Goal: Task Accomplishment & Management: Use online tool/utility

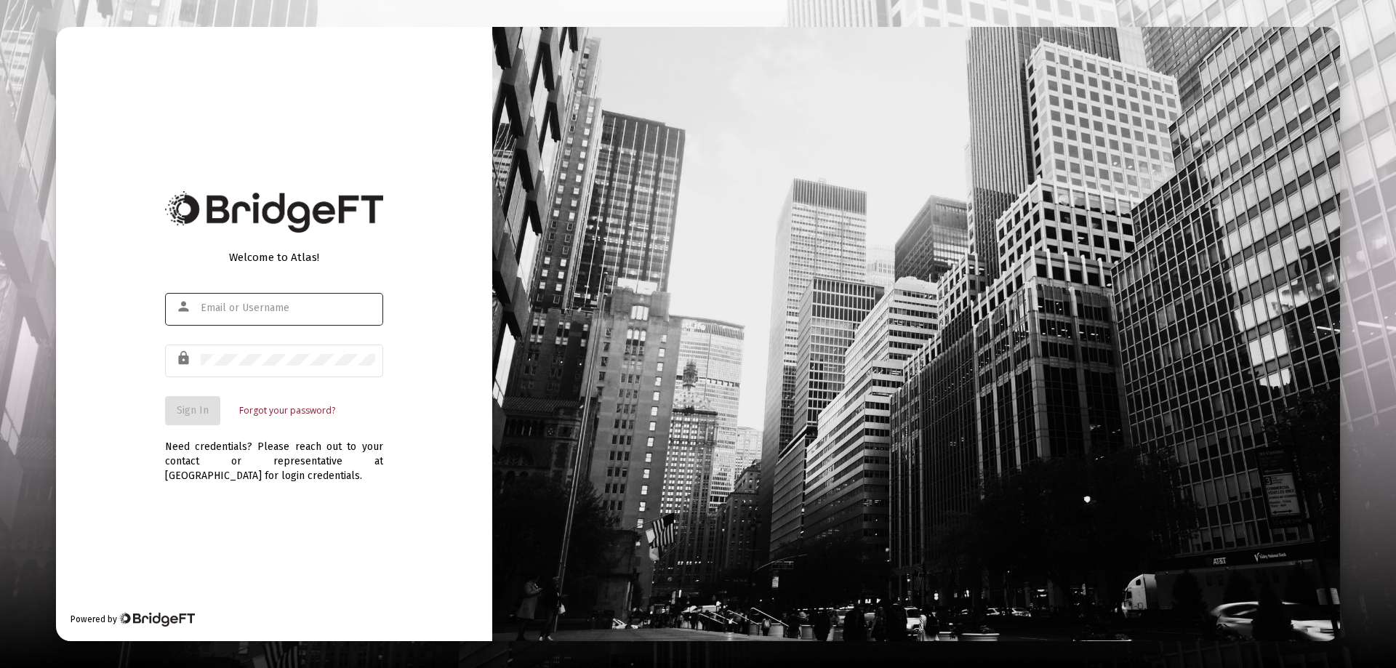
click at [215, 305] on input "text" at bounding box center [288, 308] width 174 height 12
type input "[PERSON_NAME][EMAIL_ADDRESS][DOMAIN_NAME]"
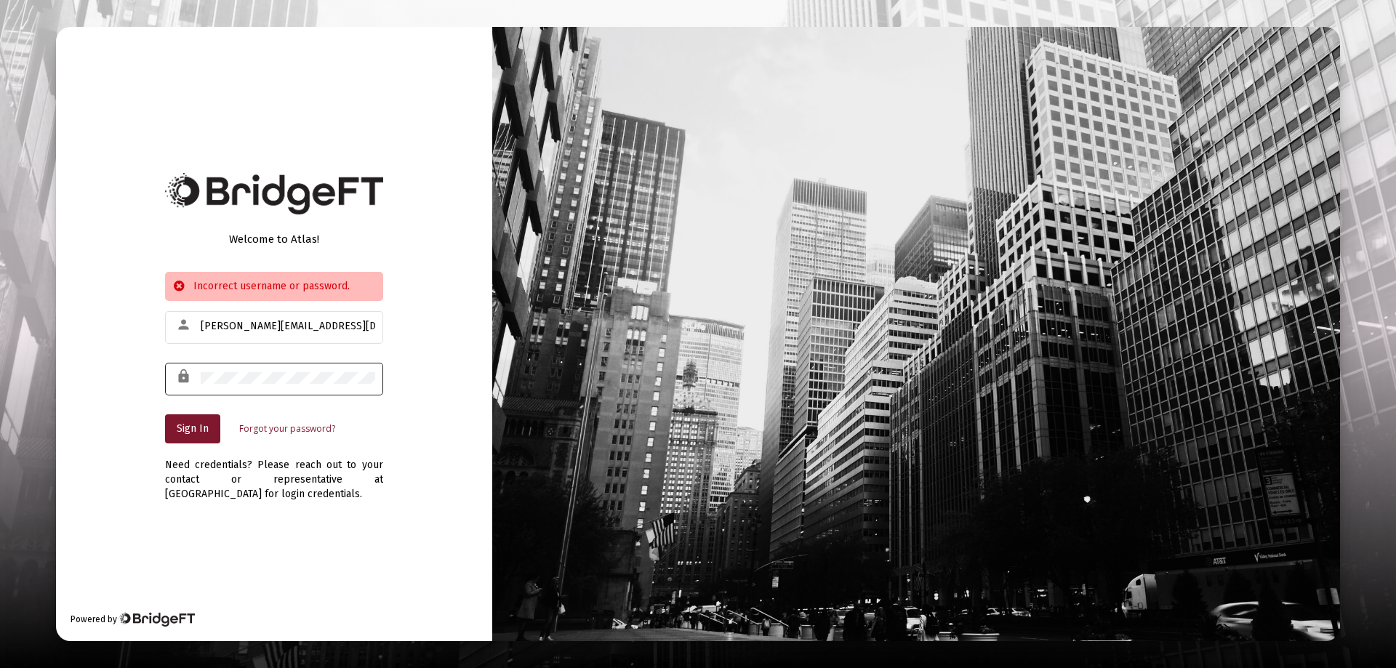
click at [205, 372] on div "lock" at bounding box center [274, 378] width 218 height 36
drag, startPoint x: 199, startPoint y: 374, endPoint x: 699, endPoint y: 364, distance: 499.5
click at [702, 366] on div "Welcome to Atlas! Incorrect username or password. person [PERSON_NAME][EMAIL_AD…" at bounding box center [698, 334] width 1284 height 614
click at [181, 430] on span "Sign In" at bounding box center [193, 428] width 32 height 12
click at [741, 378] on div "Welcome to Atlas! Incorrect username or password. person [PERSON_NAME][EMAIL_AD…" at bounding box center [698, 334] width 1284 height 614
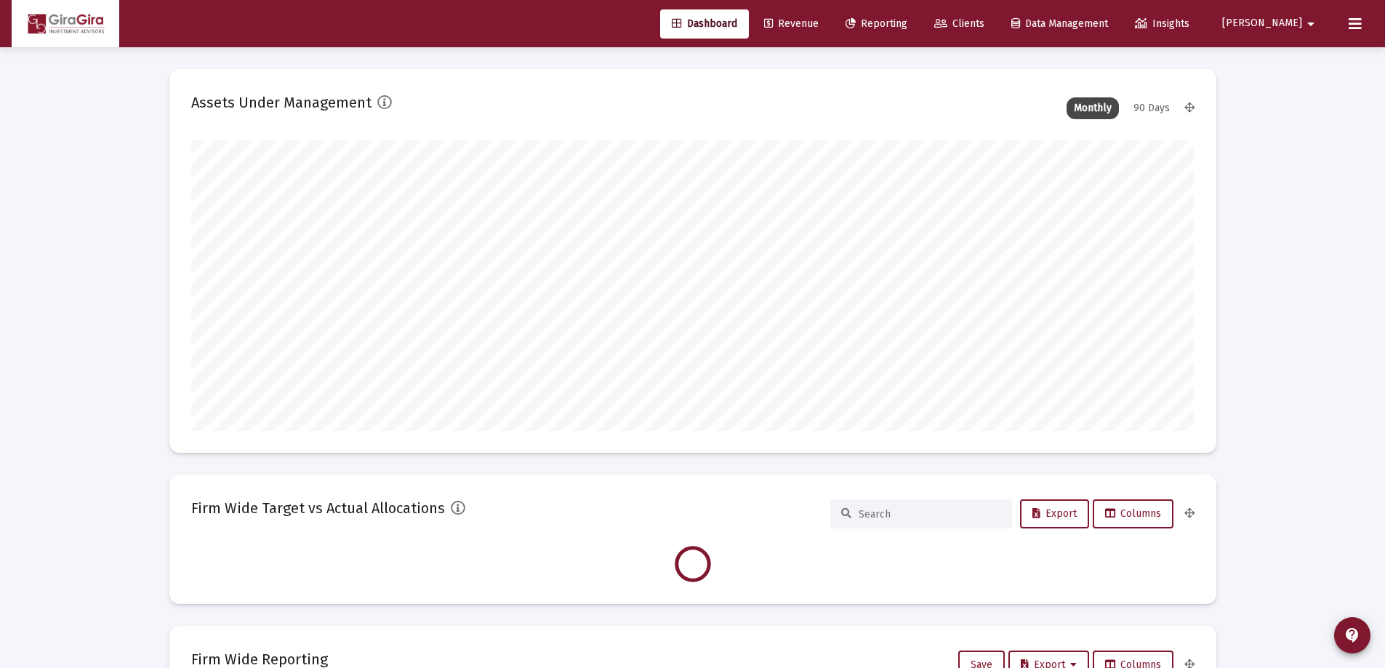
scroll to position [291, 540]
type input "[DATE]"
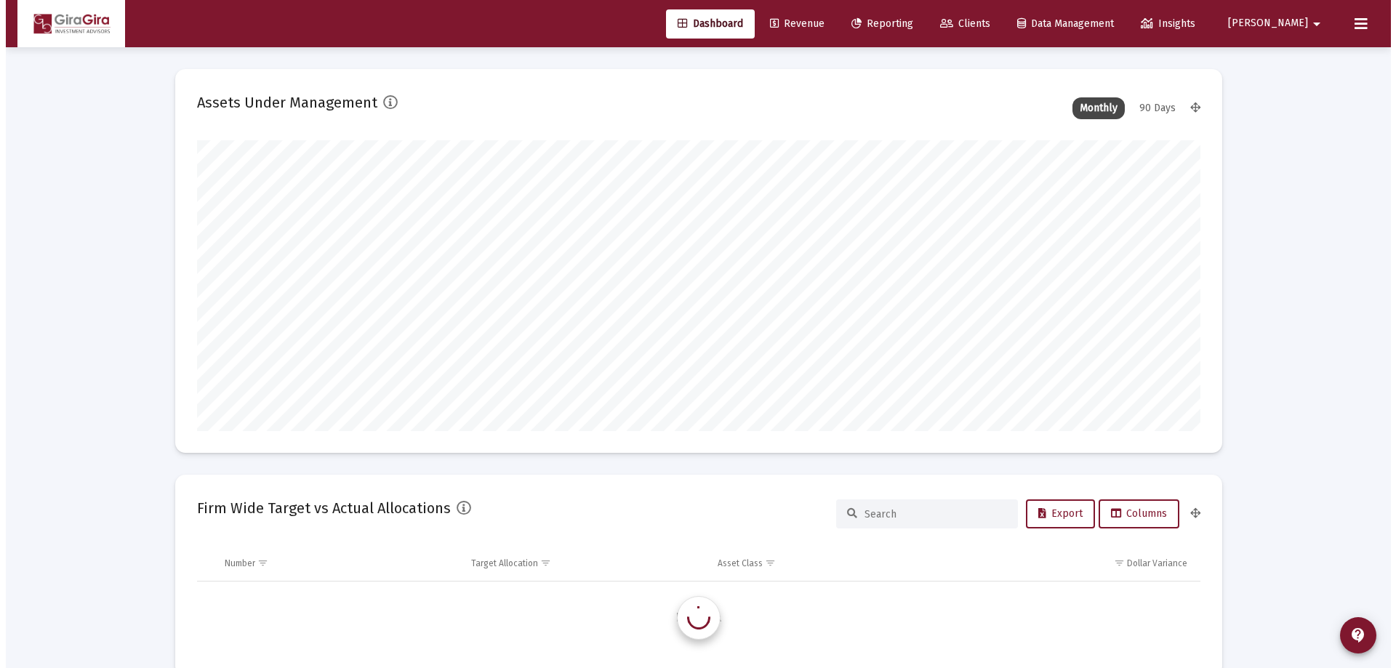
scroll to position [1396, 0]
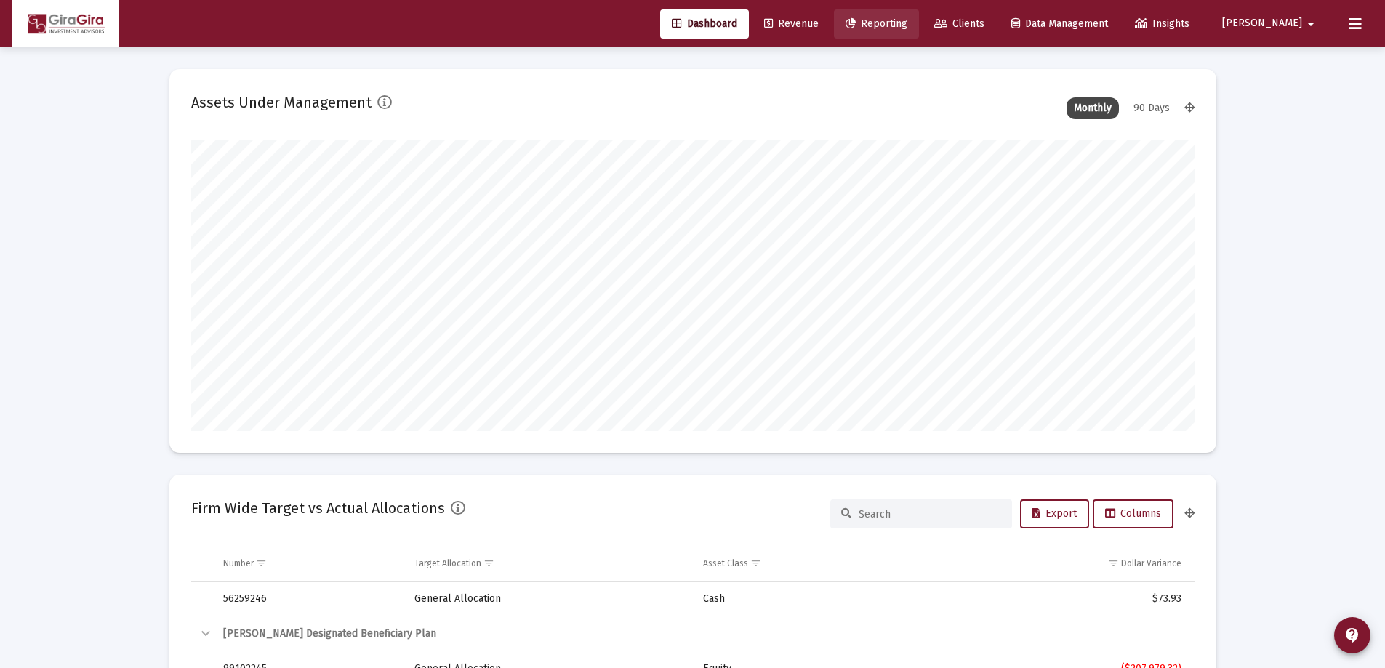
click at [907, 19] on span "Reporting" at bounding box center [876, 23] width 62 height 12
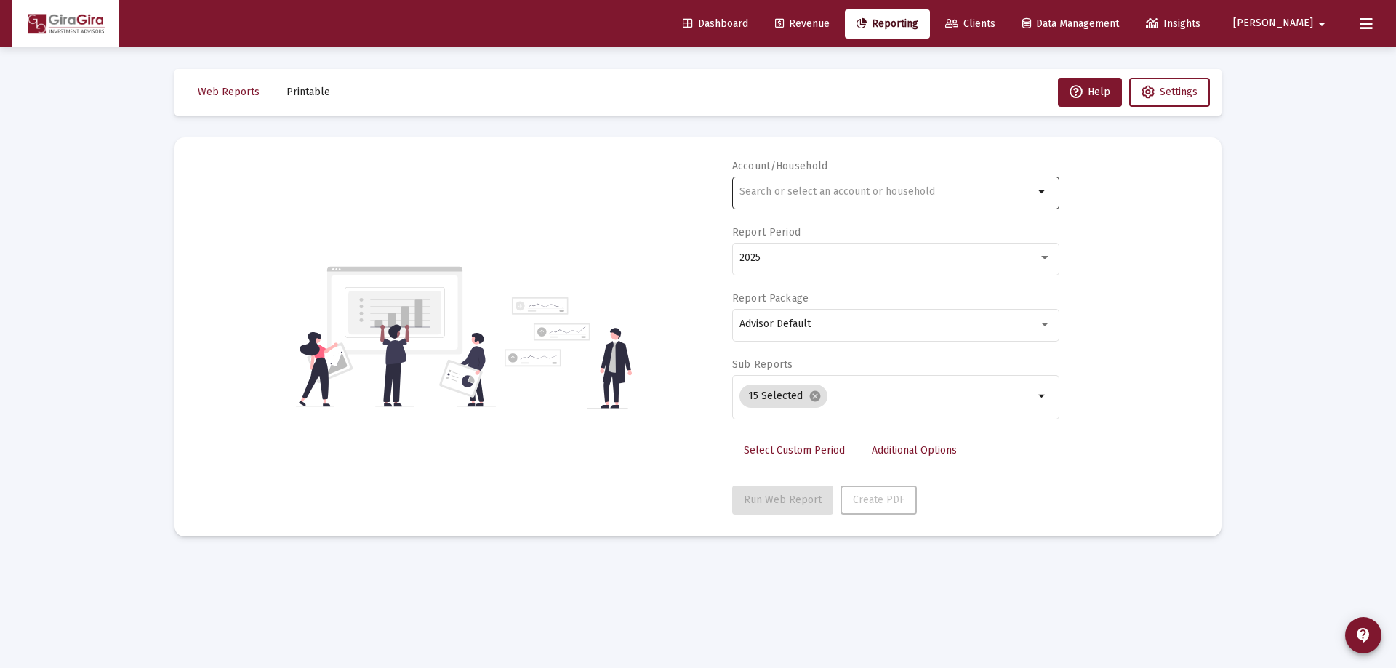
click at [762, 193] on input "text" at bounding box center [886, 192] width 294 height 12
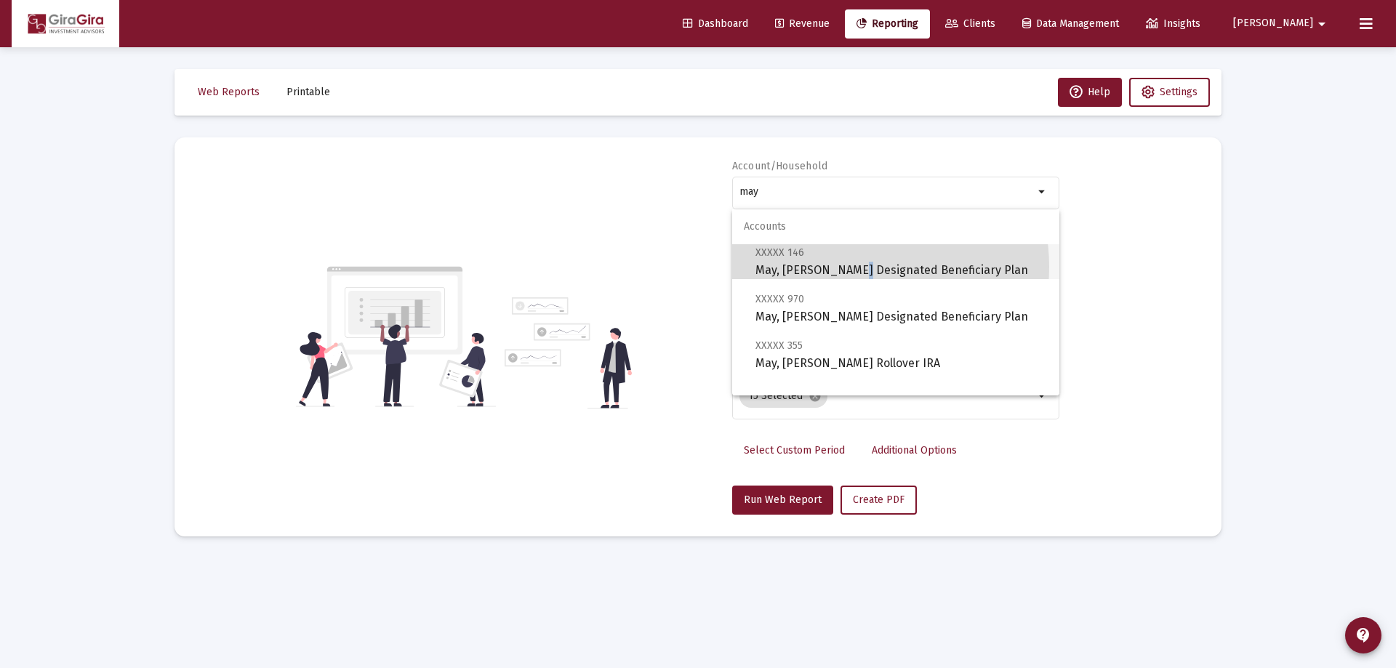
click at [845, 267] on span "XXXXX 146 May, [PERSON_NAME] Designated Beneficiary Plan" at bounding box center [901, 262] width 292 height 36
type input "May, [PERSON_NAME] Designated Beneficiary Plan"
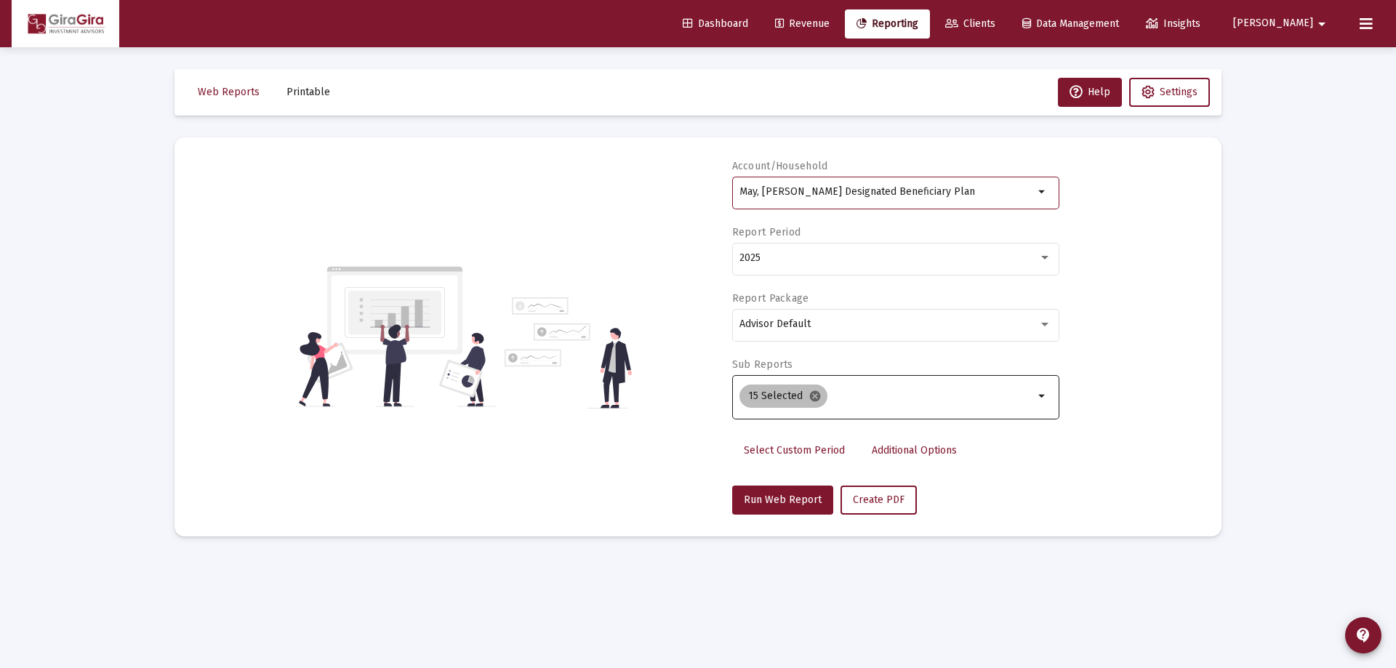
click at [814, 395] on mat-icon "cancel" at bounding box center [814, 396] width 13 height 13
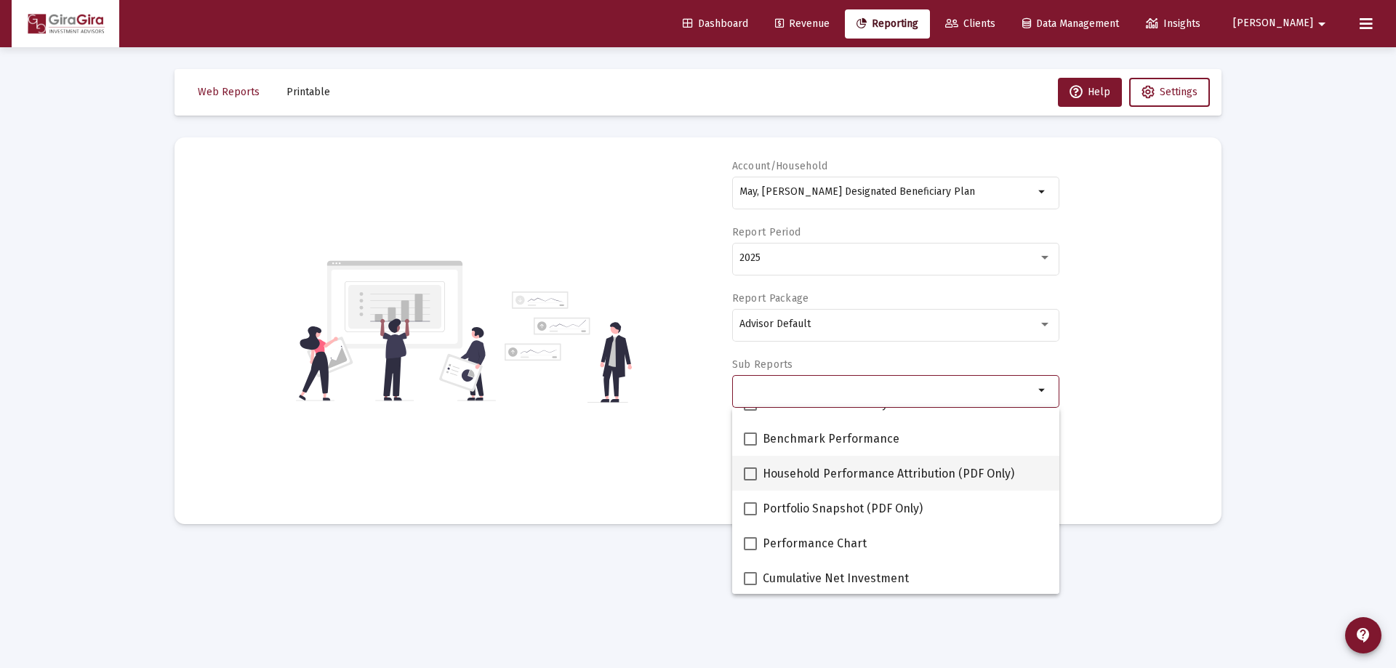
scroll to position [145, 0]
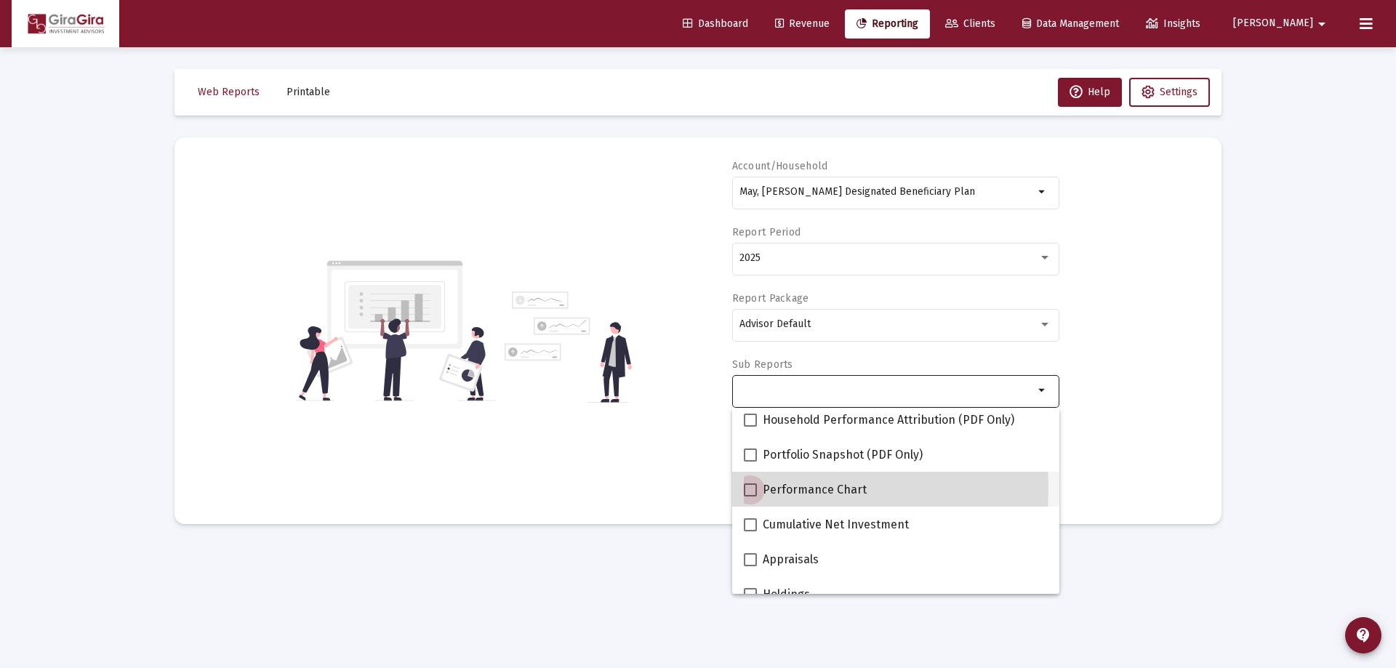
click at [754, 489] on span at bounding box center [750, 489] width 13 height 13
click at [750, 497] on input "Performance Chart" at bounding box center [749, 497] width 1 height 1
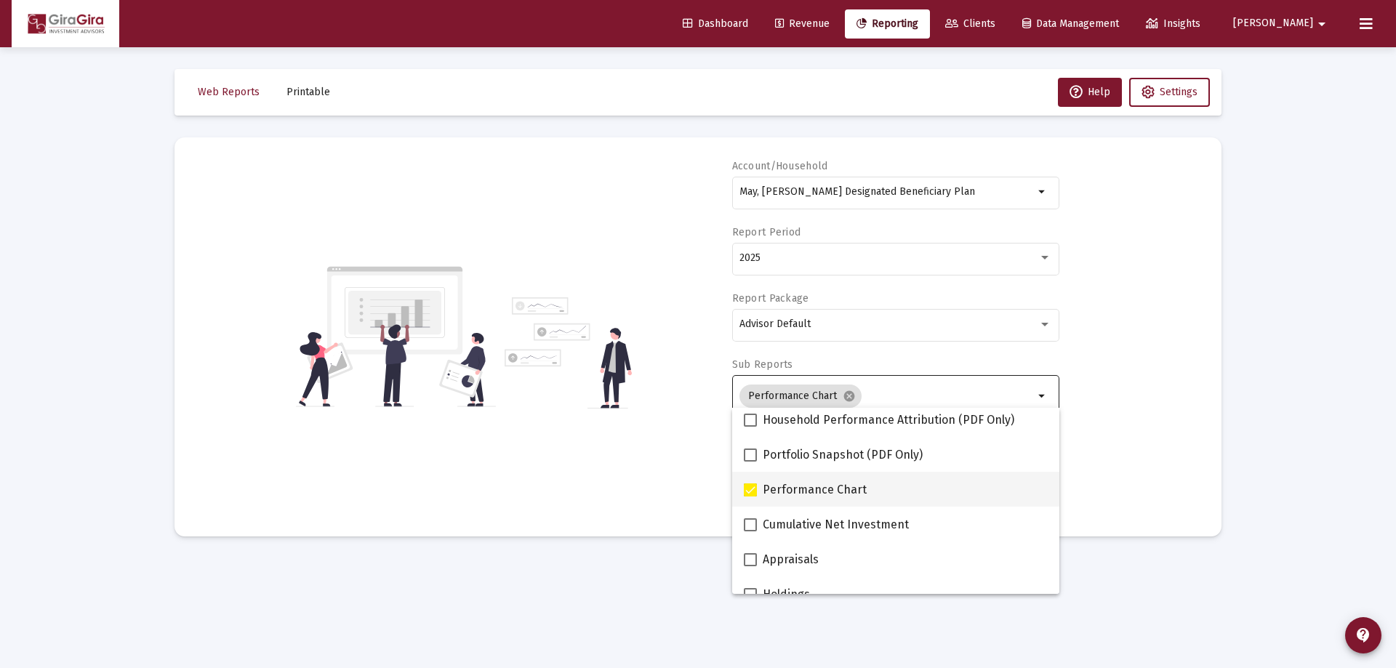
click at [752, 484] on span at bounding box center [750, 489] width 13 height 13
click at [750, 497] on input "Performance Chart" at bounding box center [749, 497] width 1 height 1
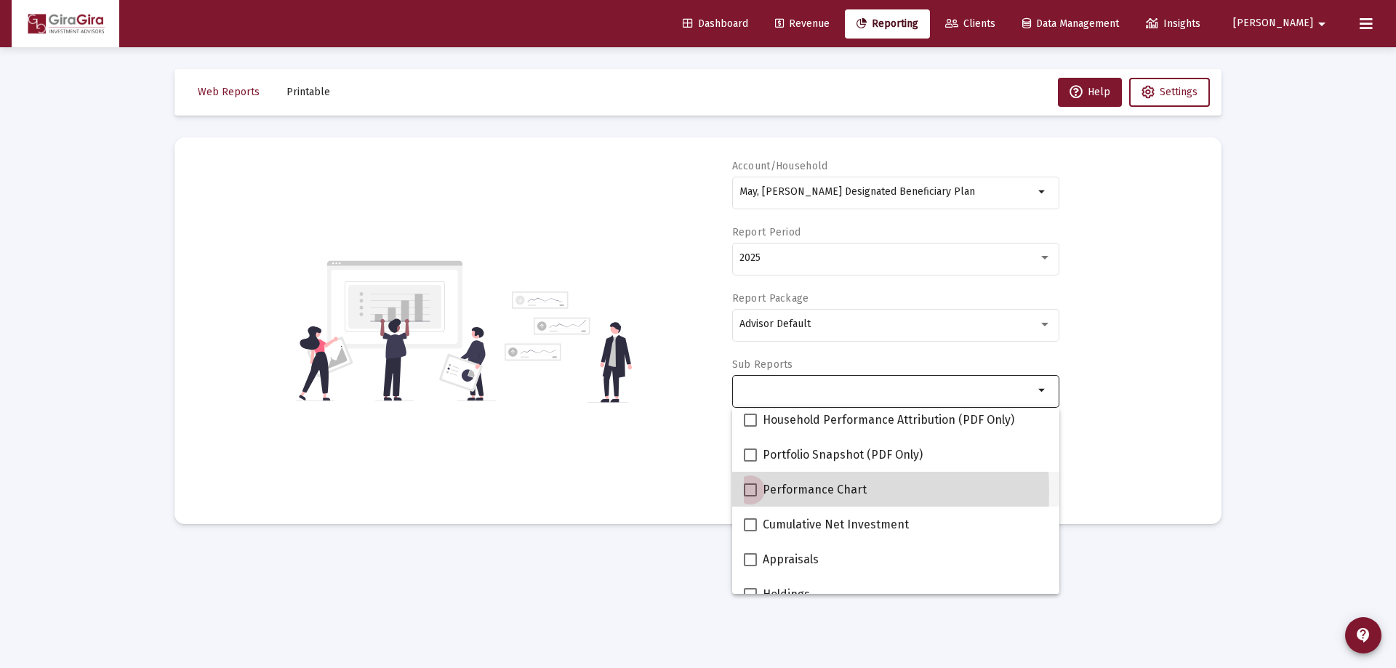
click at [749, 491] on span at bounding box center [750, 489] width 13 height 13
click at [749, 497] on input "Performance Chart" at bounding box center [749, 497] width 1 height 1
checkbox input "true"
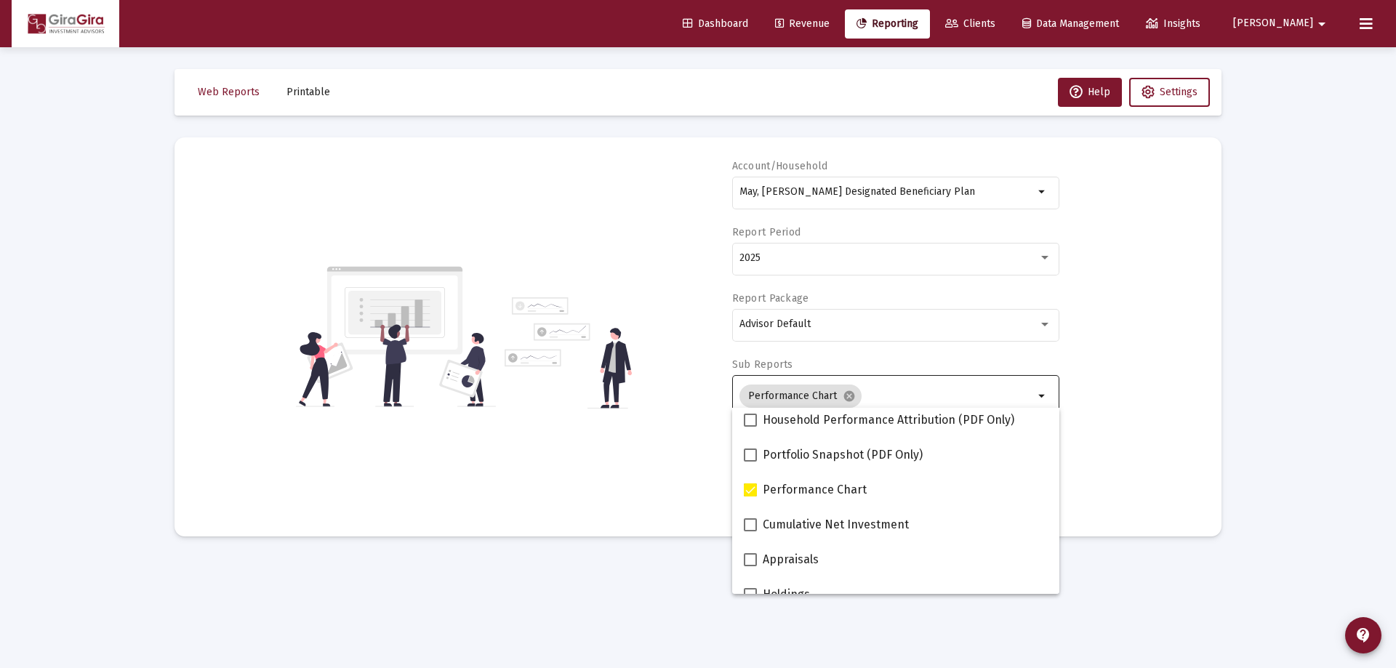
click at [1139, 451] on div "Account/Household May, [PERSON_NAME] Designated Beneficiary Plan arrow_drop_dow…" at bounding box center [697, 336] width 1003 height 355
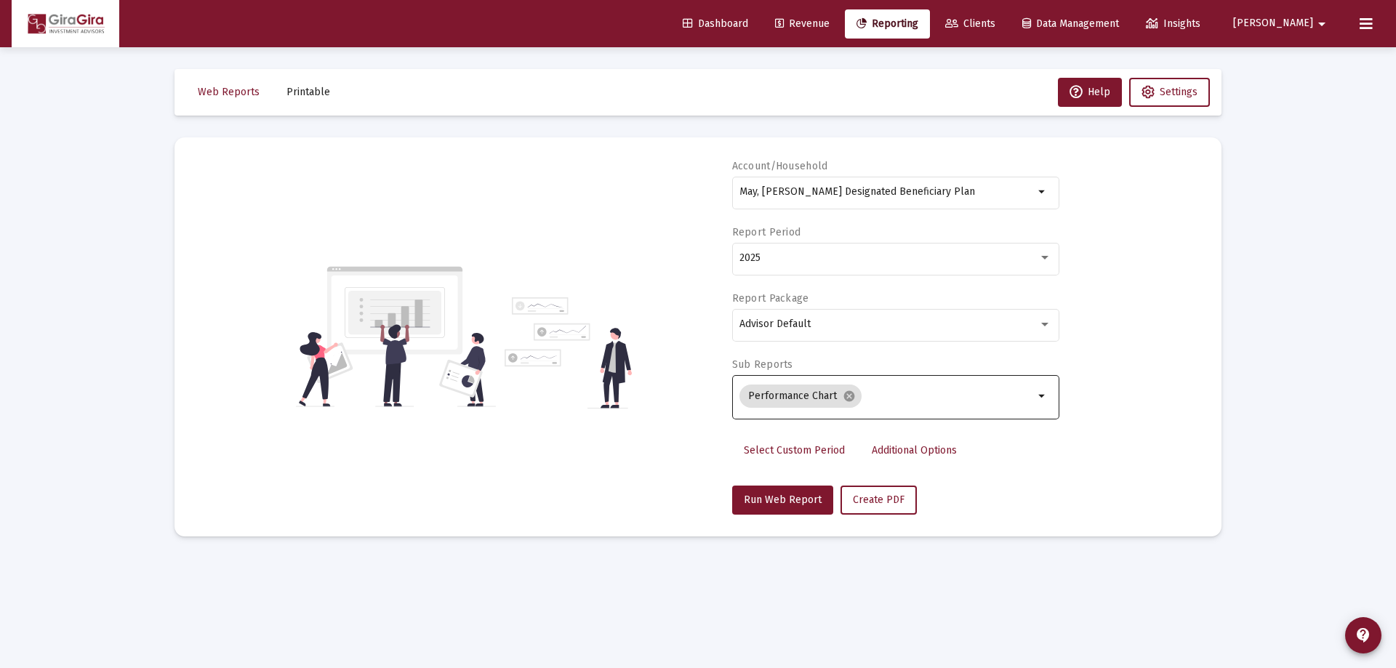
click at [887, 453] on span "Additional Options" at bounding box center [914, 450] width 85 height 12
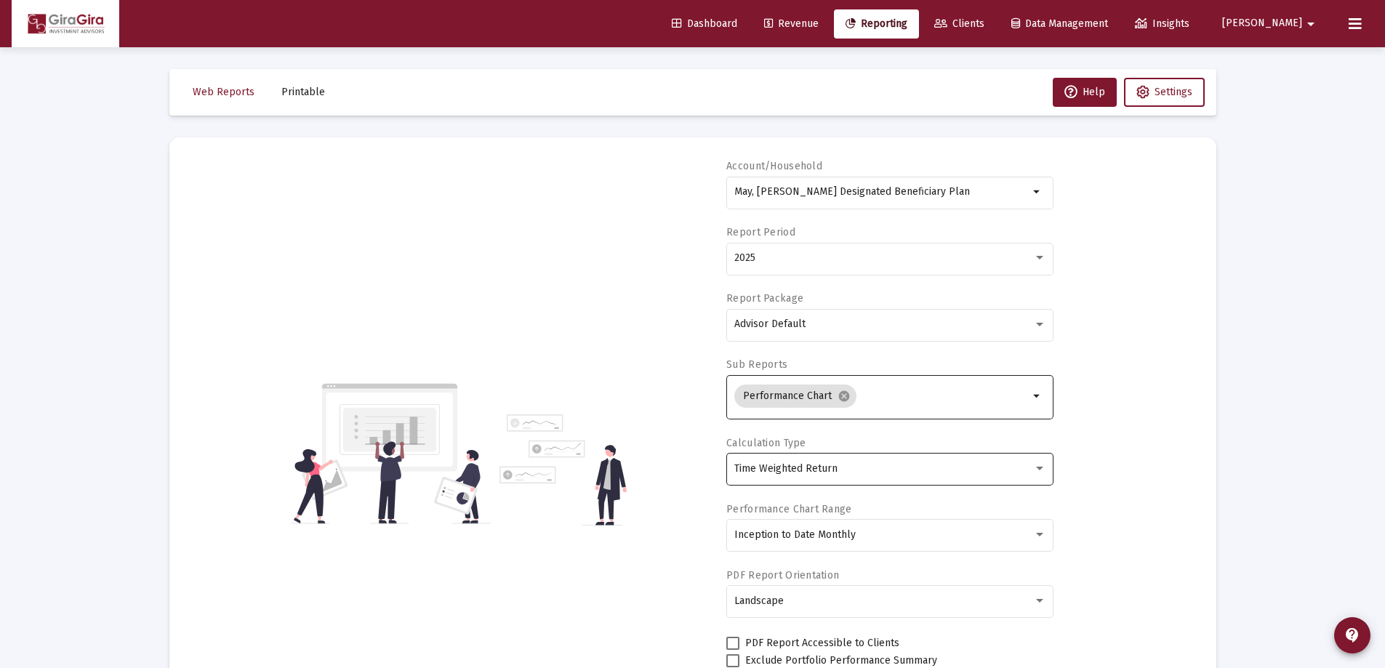
click at [845, 467] on div "Time Weighted Return" at bounding box center [883, 469] width 299 height 12
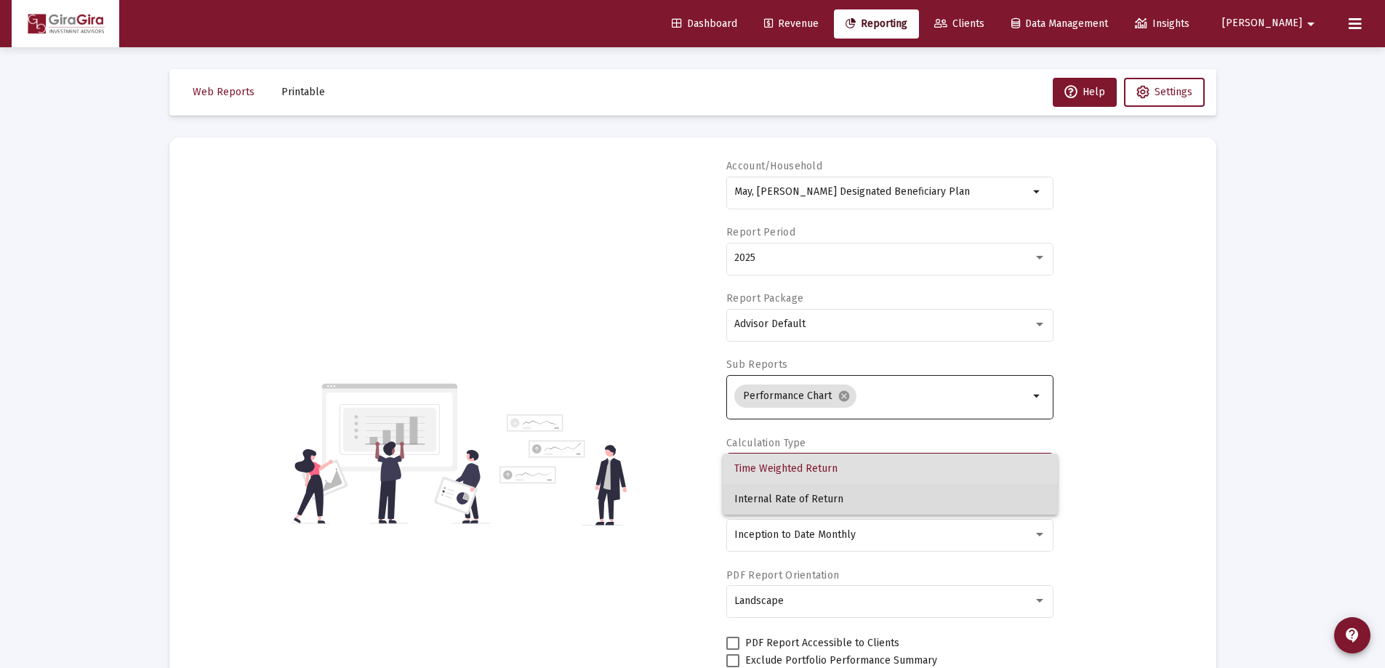
click at [835, 495] on span "Internal Rate of Return" at bounding box center [890, 499] width 312 height 31
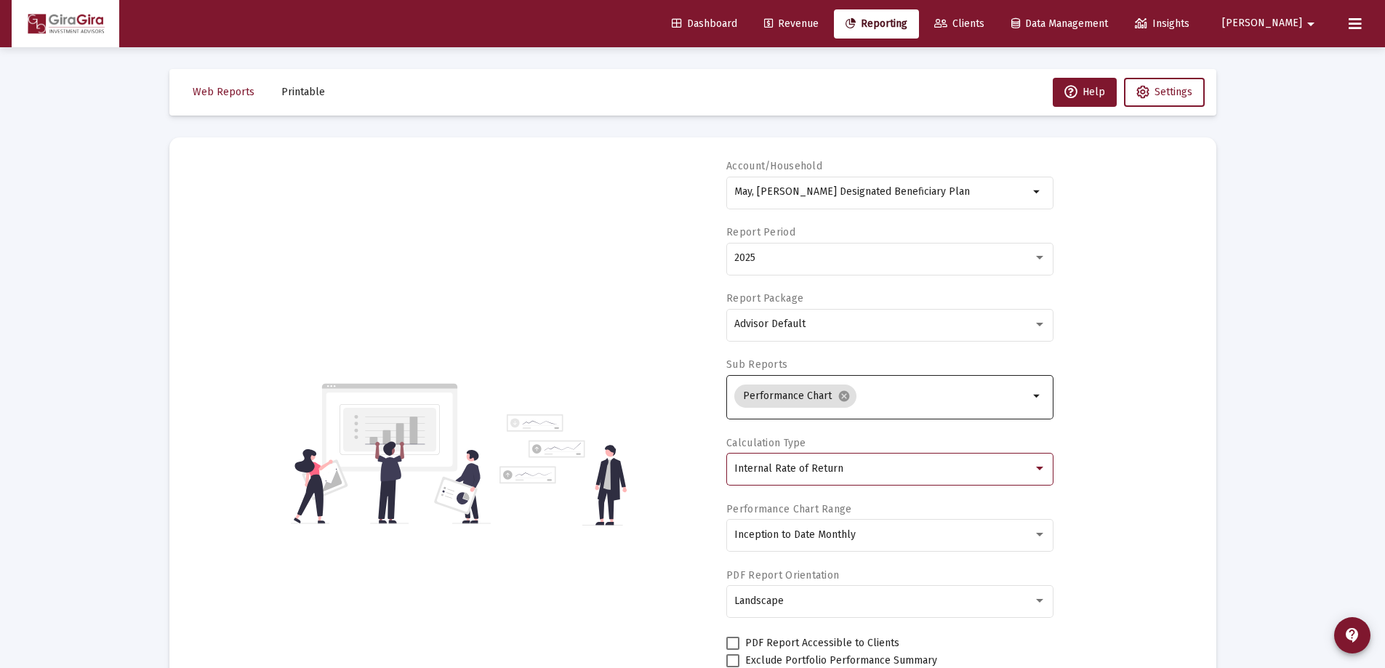
drag, startPoint x: 736, startPoint y: 190, endPoint x: 1282, endPoint y: 222, distance: 547.6
click at [1282, 222] on div "Loading... Web Reports Printable Help Settings Account/Household May, [PERSON_N…" at bounding box center [692, 396] width 1385 height 792
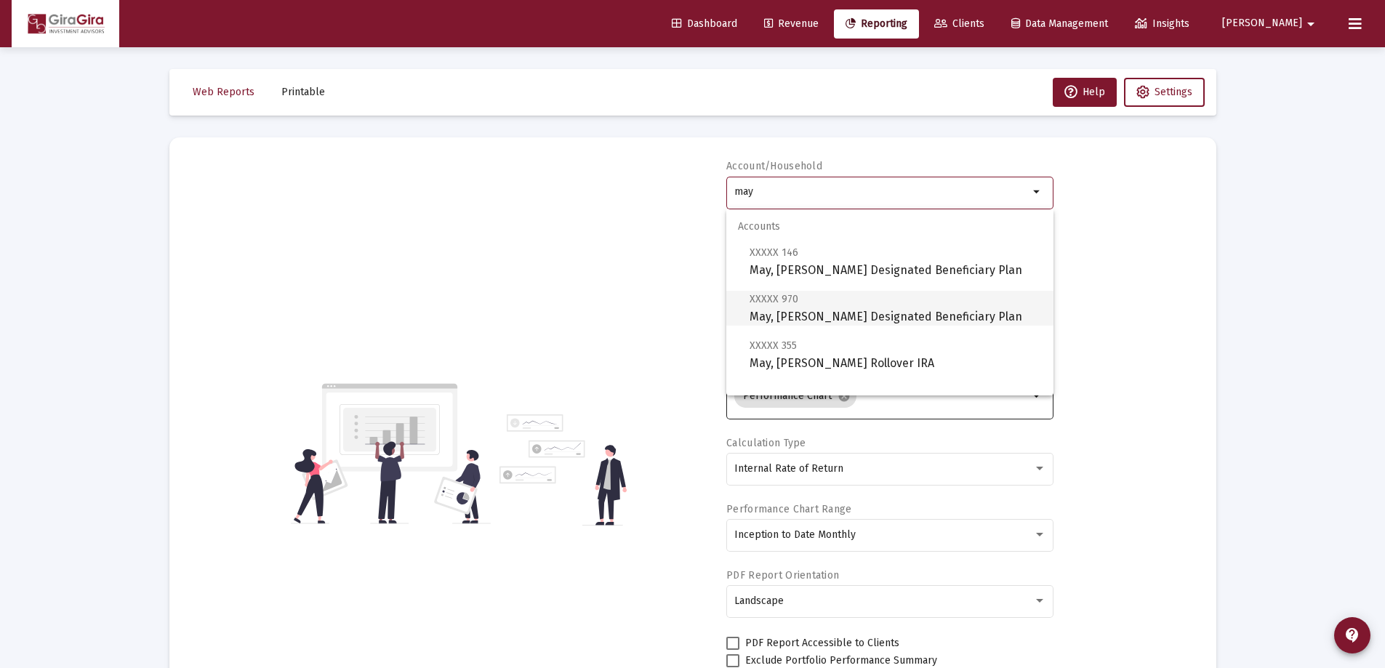
click at [816, 307] on span "XXXXX 970 May, [PERSON_NAME] Designated Beneficiary Plan" at bounding box center [895, 308] width 292 height 36
type input "May, [PERSON_NAME] Designated Beneficiary Plan"
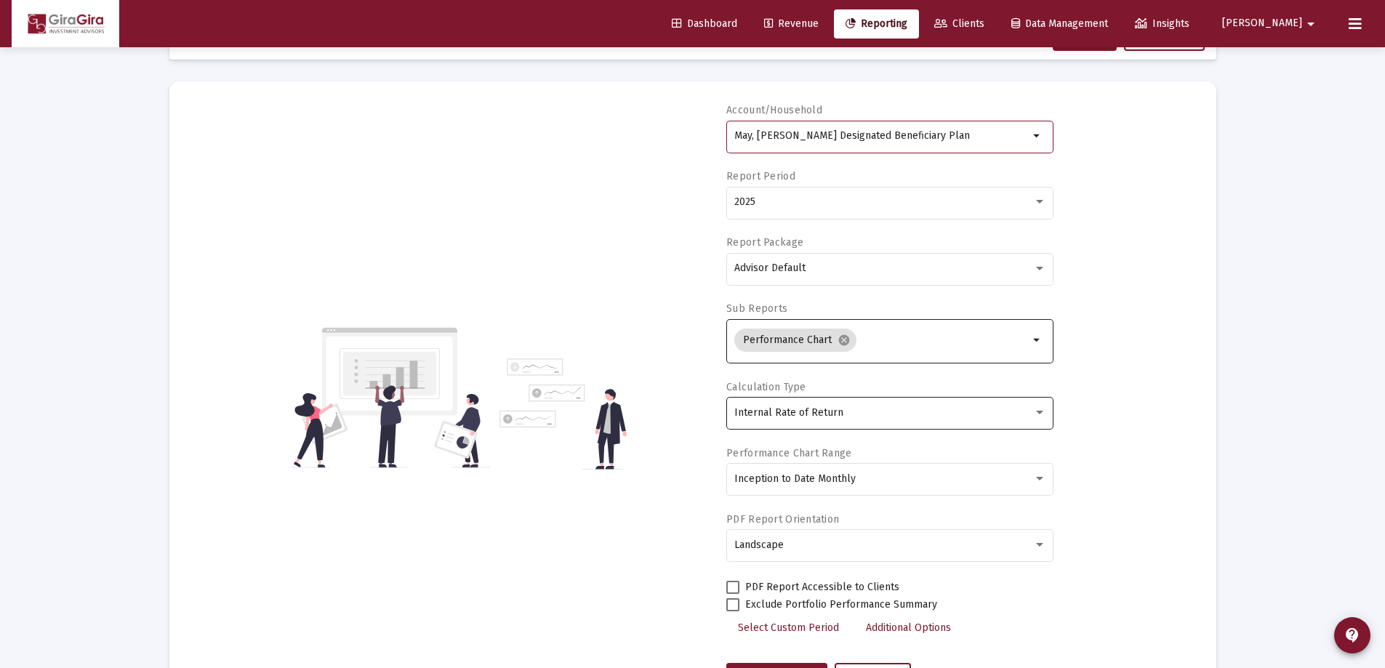
scroll to position [124, 0]
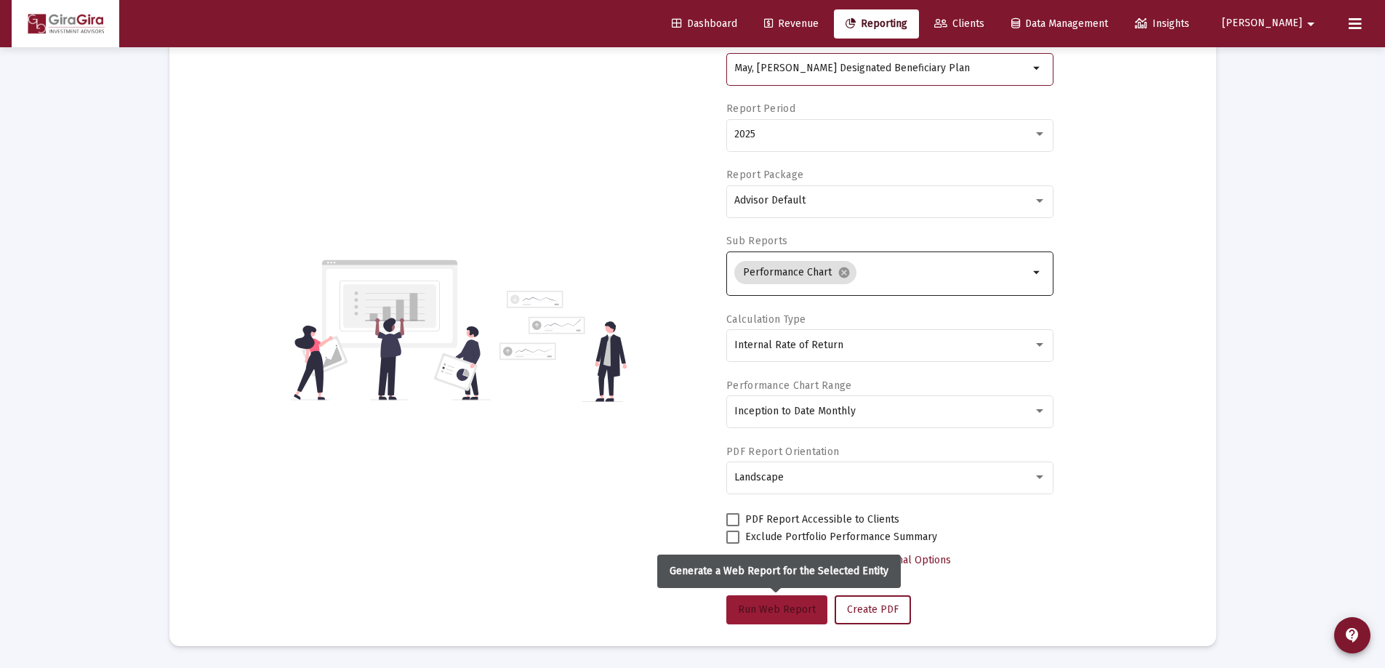
click at [796, 611] on span "Run Web Report" at bounding box center [777, 609] width 78 height 12
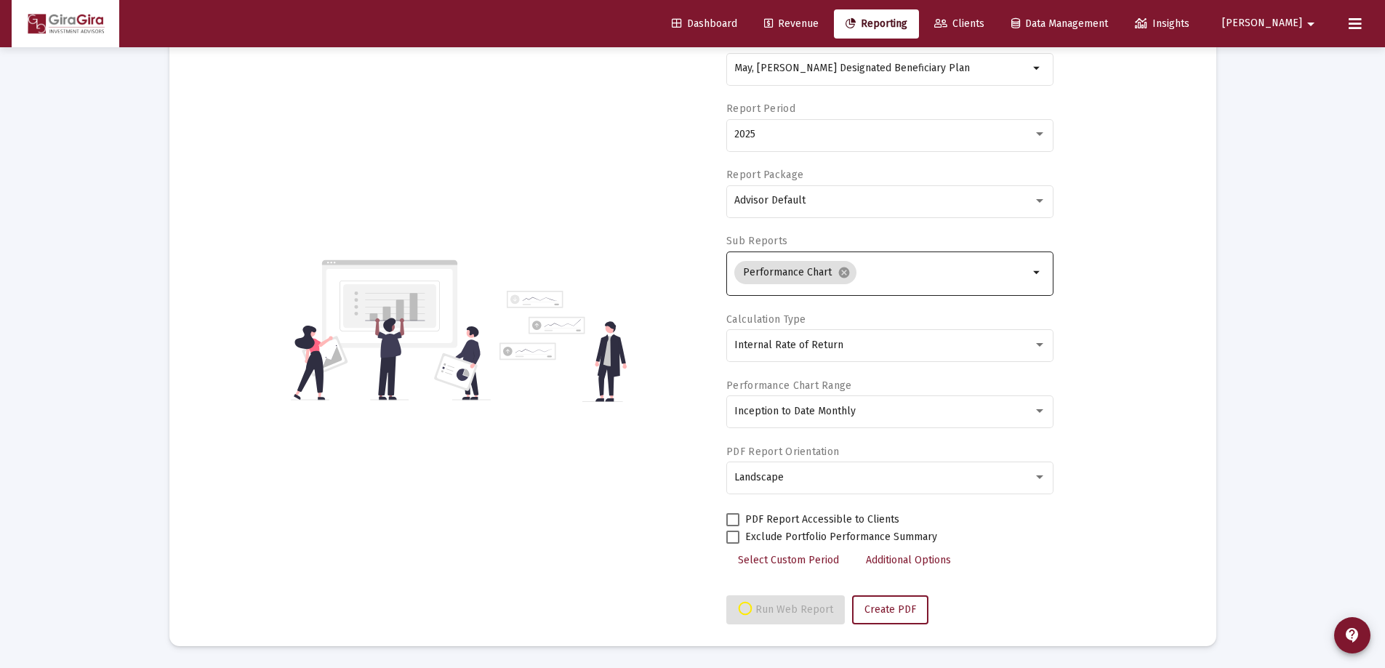
select select "View all"
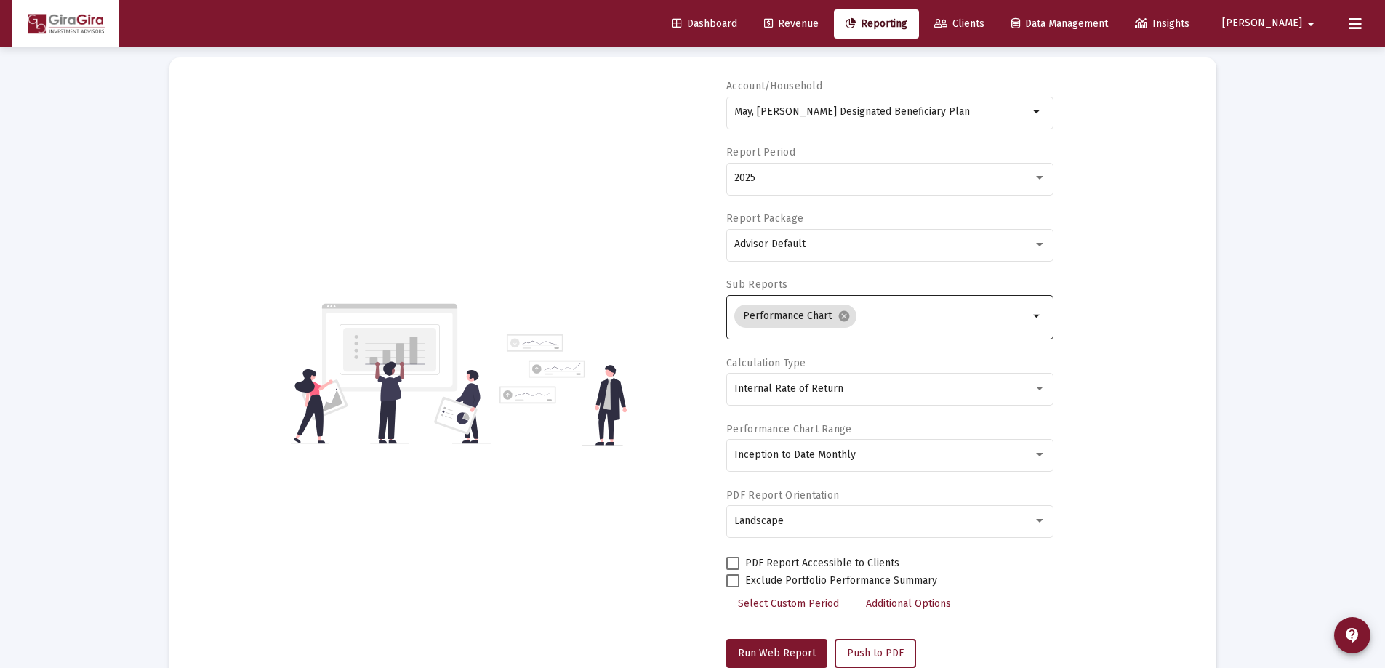
scroll to position [0, 0]
